Goal: Task Accomplishment & Management: Manage account settings

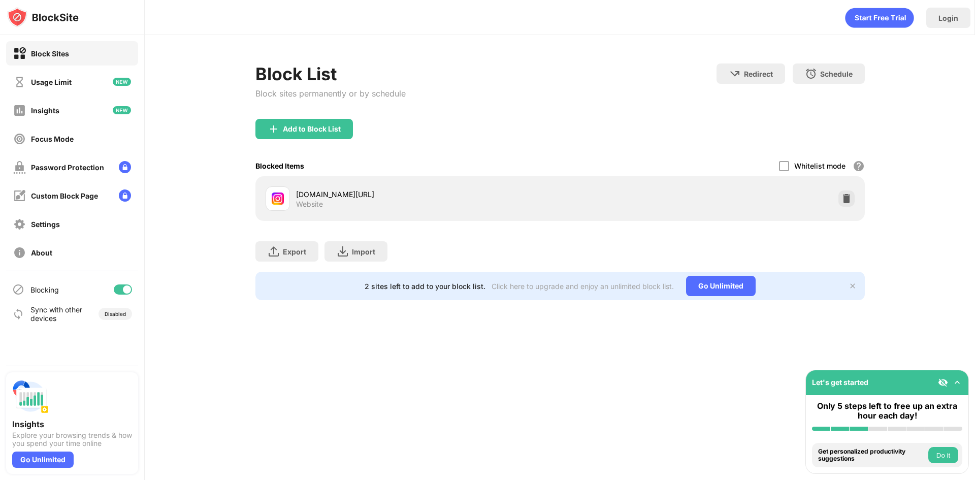
click at [805, 164] on div "Whitelist mode" at bounding box center [819, 165] width 51 height 9
click at [783, 167] on div at bounding box center [784, 166] width 10 height 10
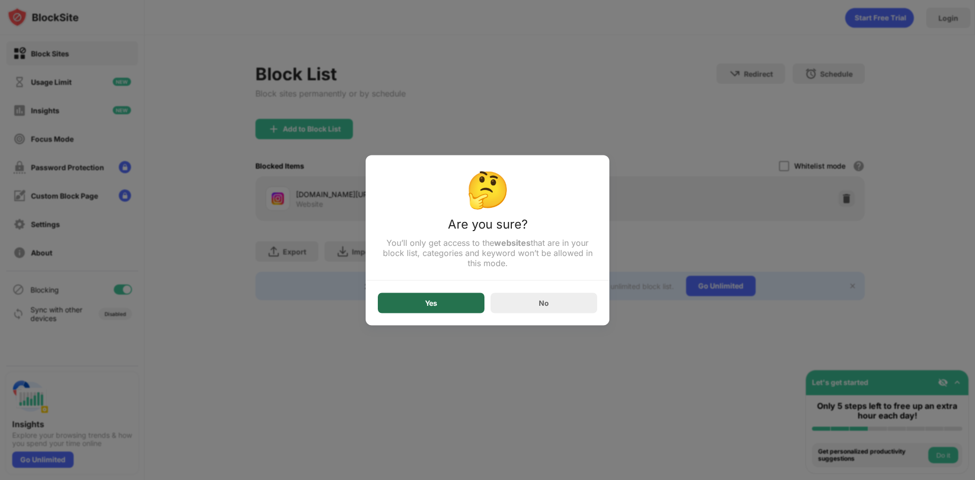
click at [418, 301] on div "Yes" at bounding box center [431, 302] width 107 height 20
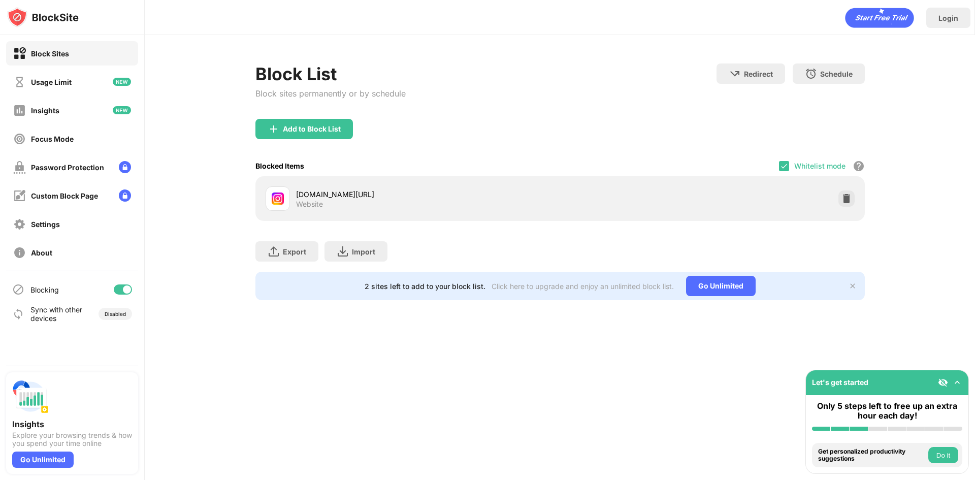
click at [809, 165] on div "Whitelist mode" at bounding box center [819, 165] width 51 height 9
click at [783, 169] on img at bounding box center [784, 166] width 8 height 8
click at [784, 164] on div at bounding box center [784, 166] width 10 height 10
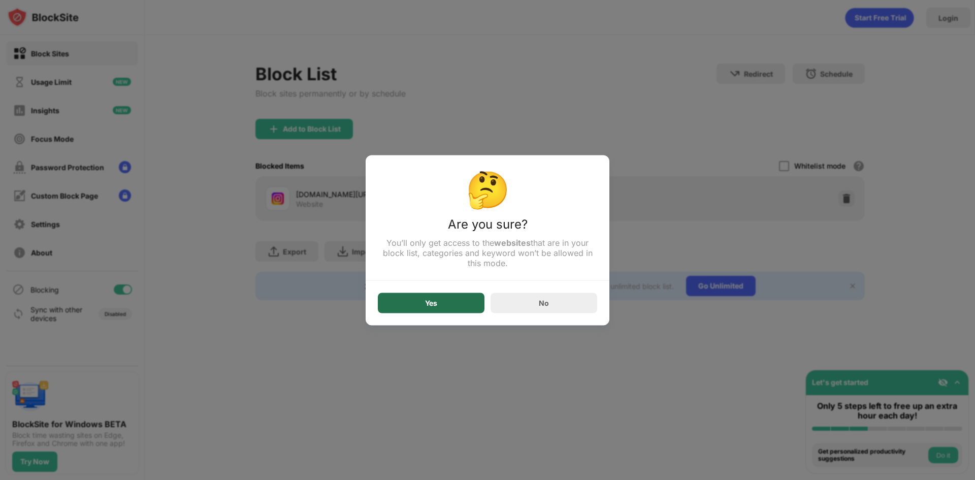
click at [430, 310] on div "Yes" at bounding box center [431, 302] width 107 height 20
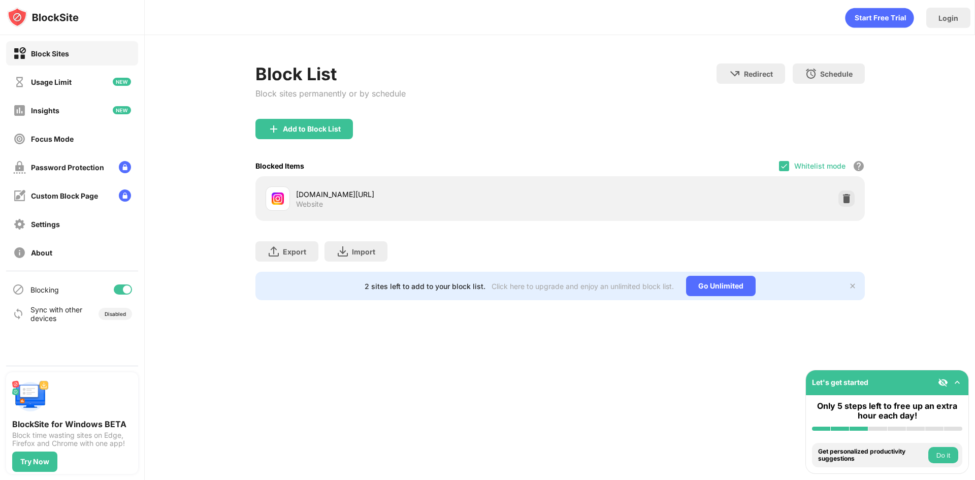
click at [803, 165] on div "Whitelist mode" at bounding box center [819, 165] width 51 height 9
click at [789, 165] on div "Whitelist mode Block all websites except for those in your whitelist. Whitelist…" at bounding box center [822, 165] width 86 height 21
click at [786, 166] on img at bounding box center [784, 166] width 8 height 8
click at [779, 170] on div at bounding box center [784, 166] width 10 height 10
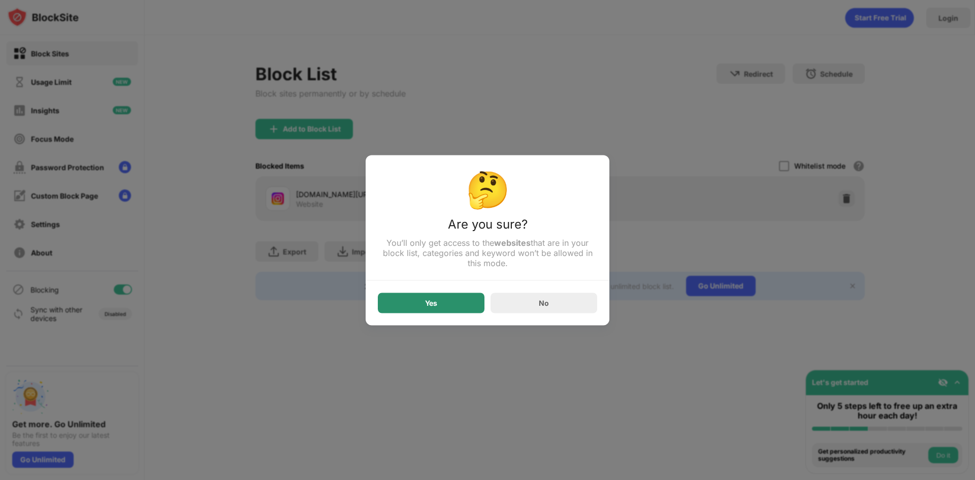
click at [435, 304] on div "Yes" at bounding box center [431, 303] width 12 height 8
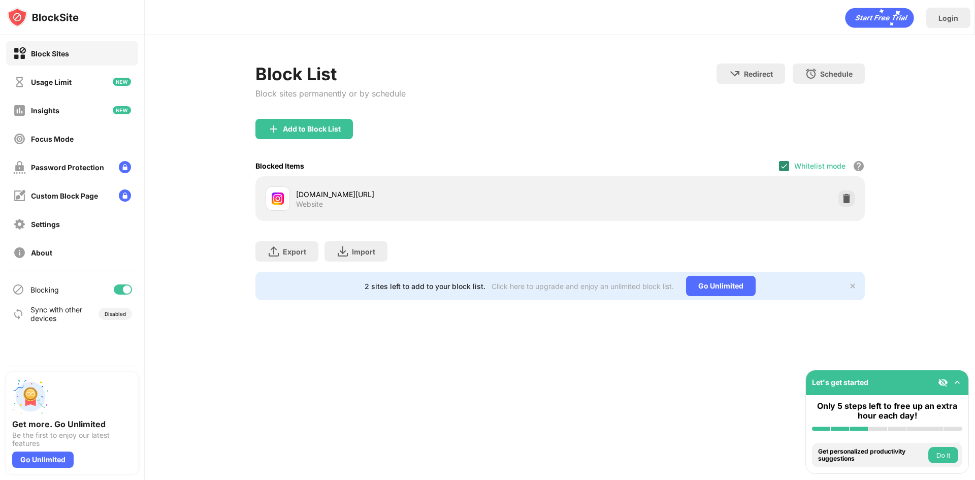
click at [781, 162] on img at bounding box center [784, 166] width 8 height 8
click at [299, 128] on div "Add to Block List" at bounding box center [312, 129] width 58 height 8
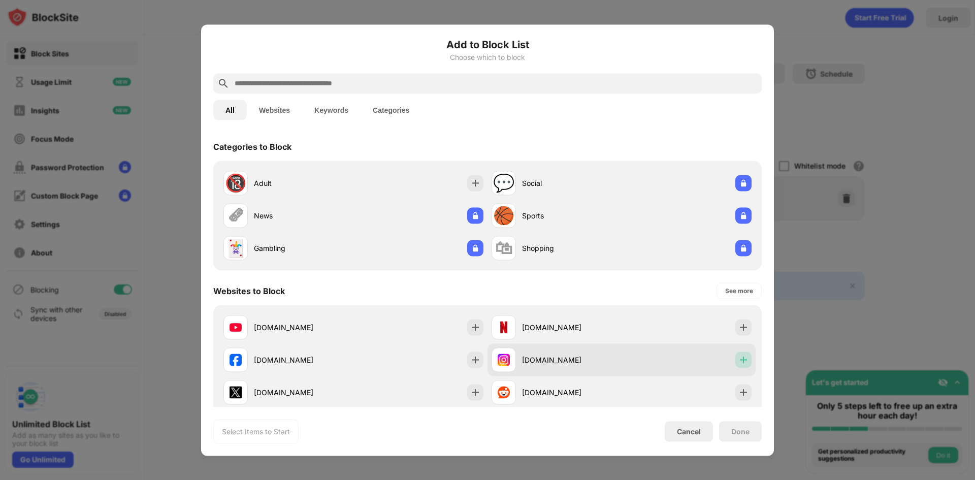
click at [738, 359] on img at bounding box center [743, 359] width 10 height 10
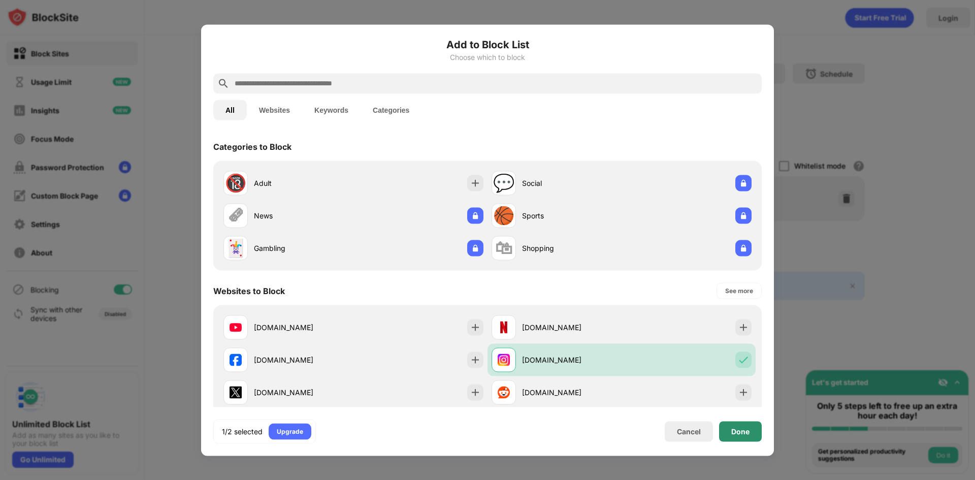
click at [733, 425] on div "Done" at bounding box center [740, 431] width 43 height 20
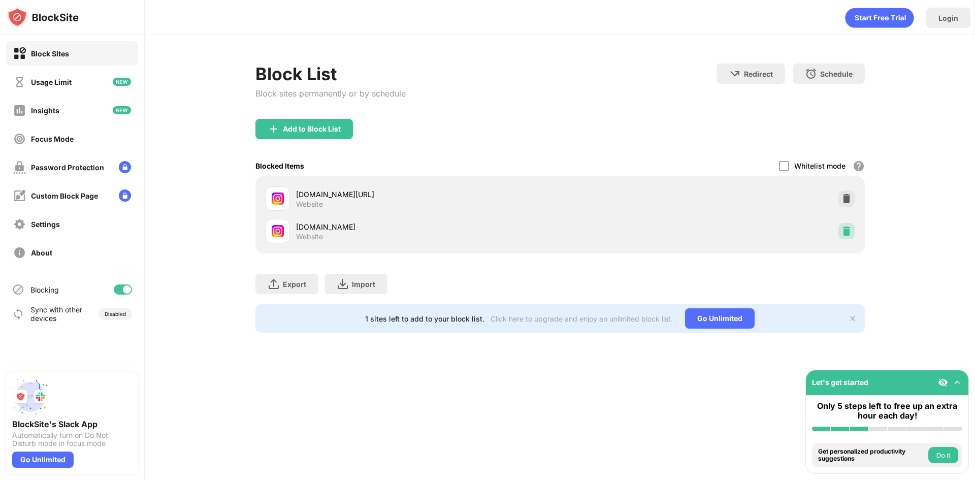
click at [839, 231] on div at bounding box center [846, 231] width 16 height 16
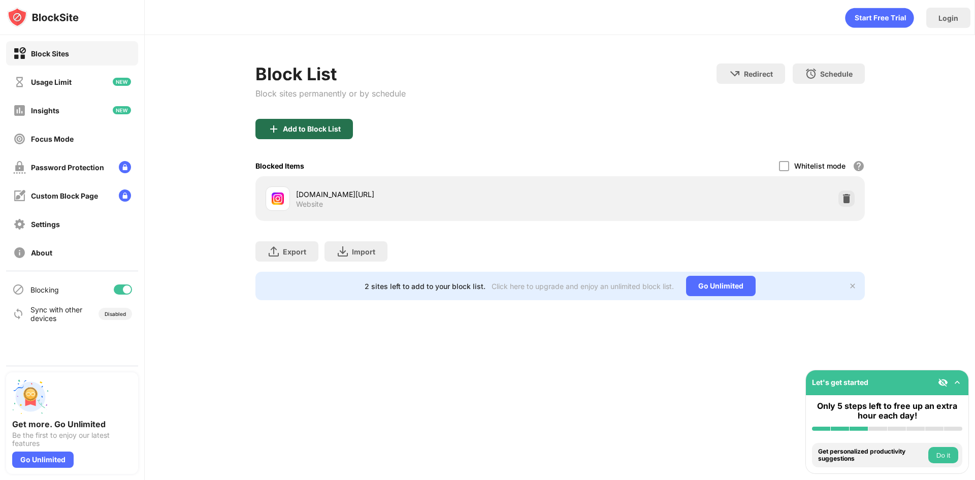
click at [318, 124] on div "Add to Block List" at bounding box center [303, 129] width 97 height 20
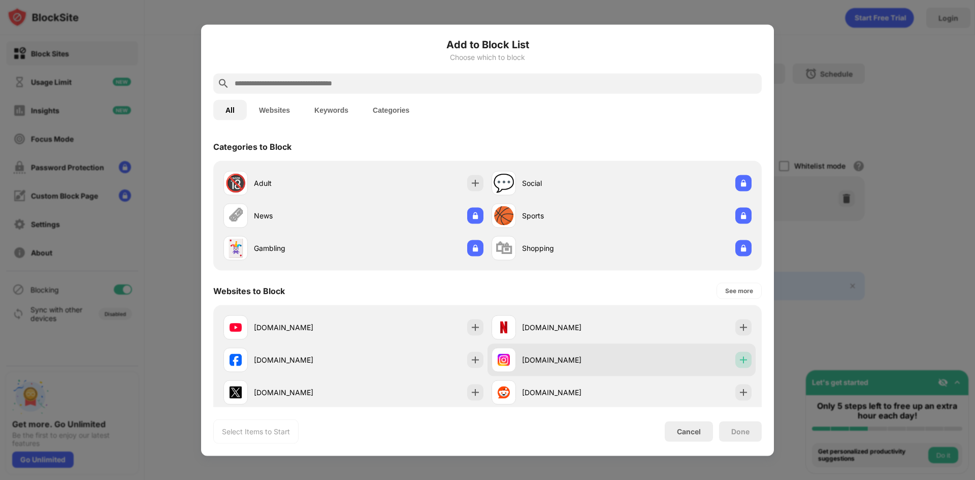
click at [735, 367] on div at bounding box center [743, 359] width 16 height 16
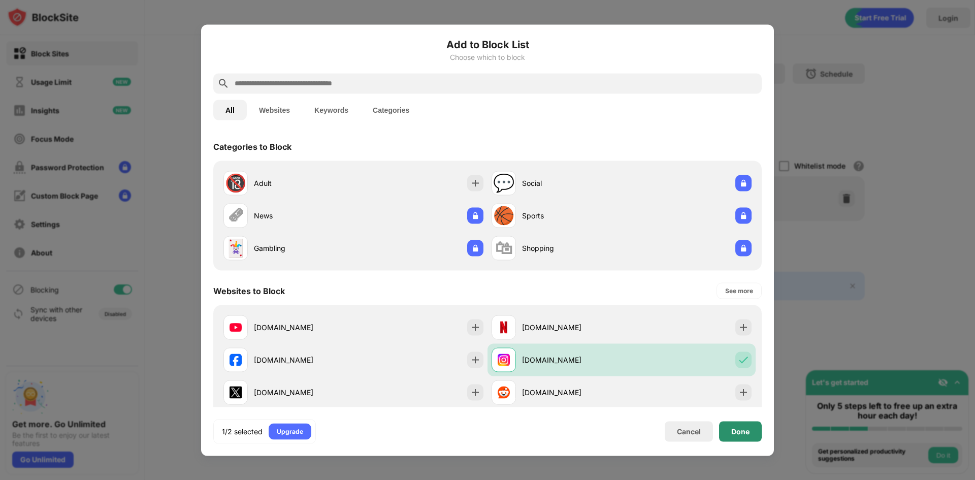
click at [753, 437] on div "Done" at bounding box center [740, 431] width 43 height 20
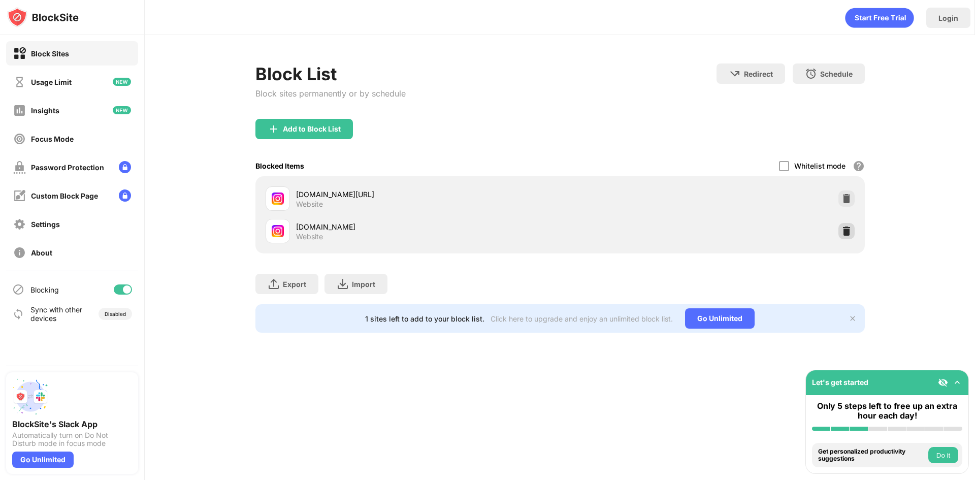
click at [851, 233] on div at bounding box center [846, 231] width 16 height 16
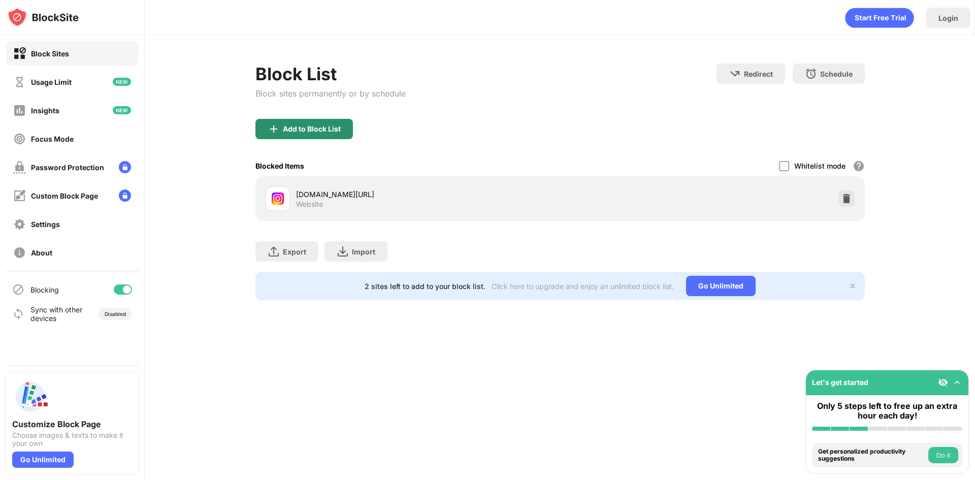
click at [295, 131] on div "Add to Block List" at bounding box center [312, 129] width 58 height 8
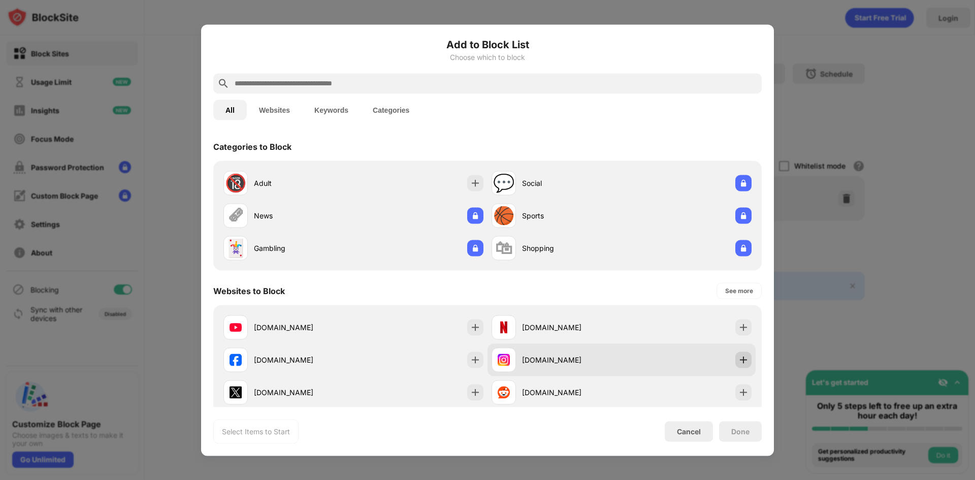
click at [739, 364] on img at bounding box center [743, 359] width 10 height 10
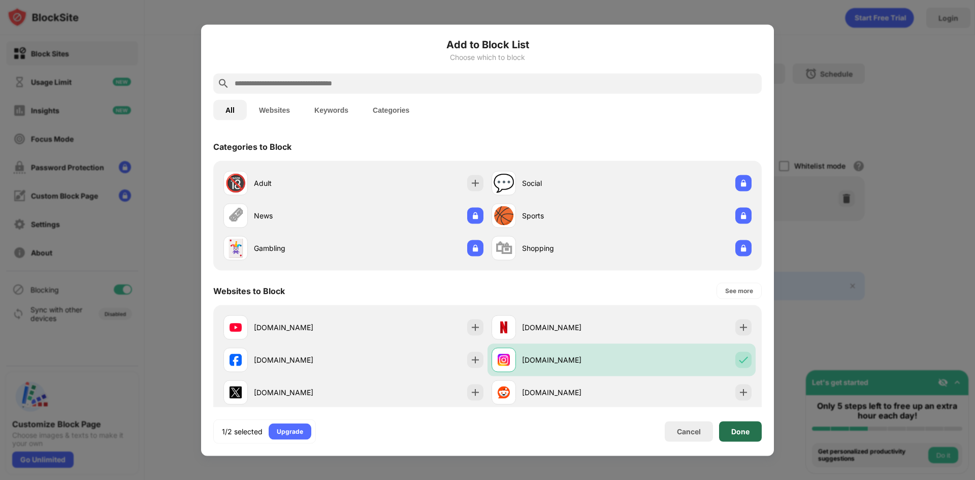
click at [735, 434] on div "Done" at bounding box center [740, 431] width 18 height 8
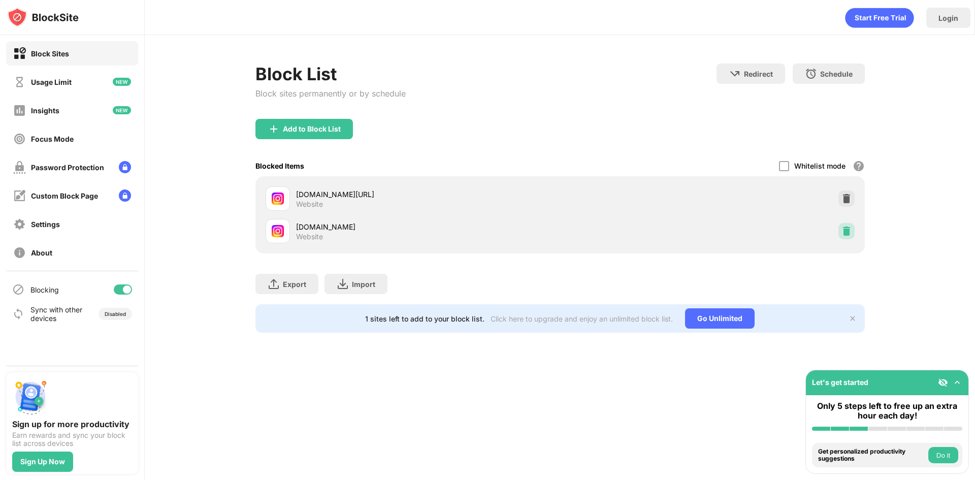
click at [845, 231] on img at bounding box center [846, 231] width 10 height 10
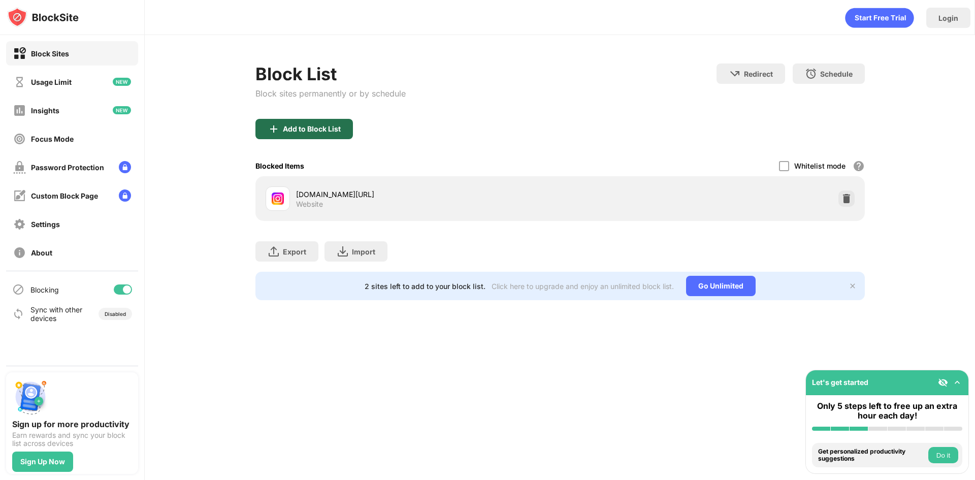
click at [314, 136] on div "Add to Block List" at bounding box center [303, 129] width 97 height 20
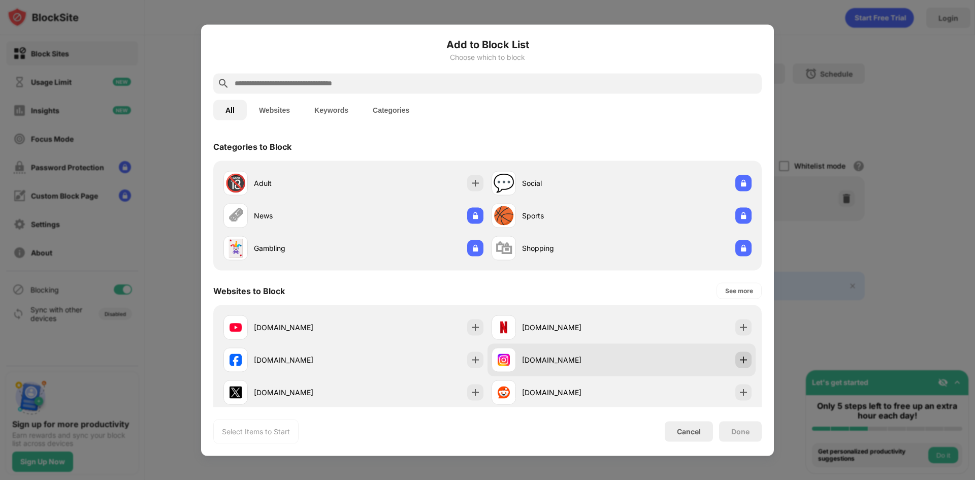
click at [738, 364] on img at bounding box center [743, 359] width 10 height 10
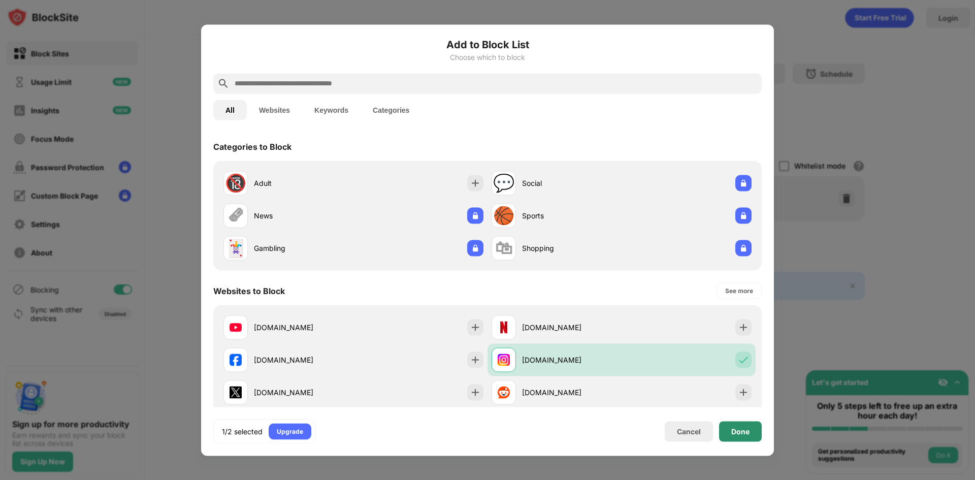
drag, startPoint x: 729, startPoint y: 426, endPoint x: 728, endPoint y: 420, distance: 6.6
click at [729, 428] on div "Done" at bounding box center [740, 431] width 43 height 20
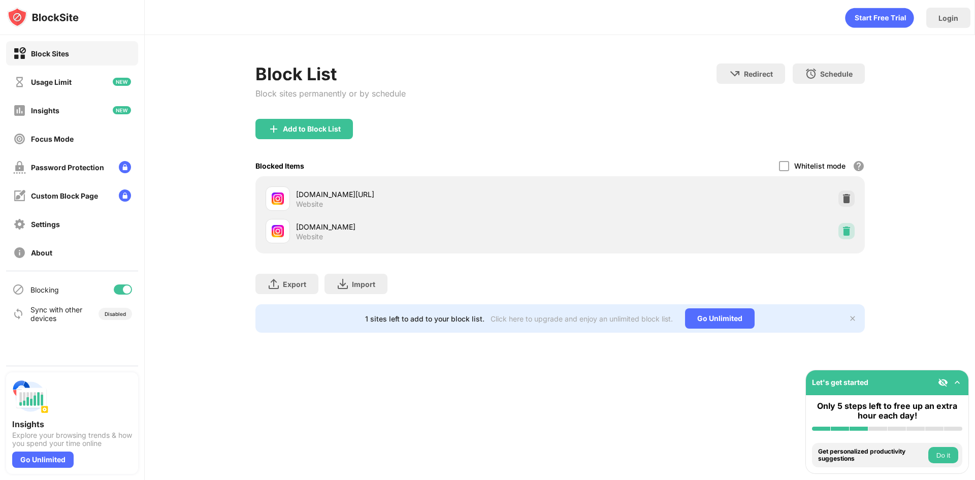
click at [842, 230] on img at bounding box center [846, 231] width 10 height 10
